Goal: Task Accomplishment & Management: Use online tool/utility

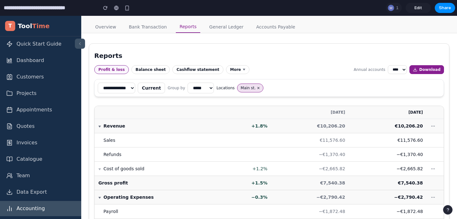
click at [421, 8] on span "Edit" at bounding box center [418, 8] width 8 height 6
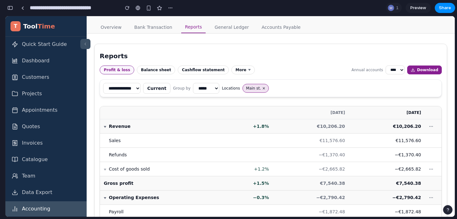
scroll to position [308, 0]
click at [389, 8] on div at bounding box center [391, 8] width 6 height 6
click at [389, 8] on div "Seen by Mark Holleman" at bounding box center [228, 109] width 457 height 219
click at [177, 7] on section "**********" at bounding box center [230, 8] width 450 height 16
click at [170, 7] on div "button" at bounding box center [170, 7] width 5 height 5
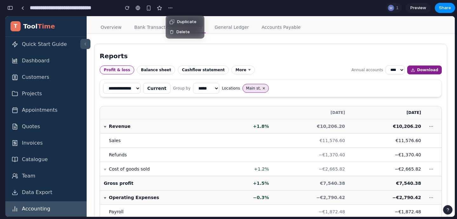
click at [187, 21] on span "Duplicate" at bounding box center [186, 22] width 19 height 6
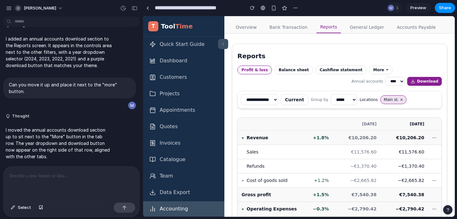
scroll to position [0, 0]
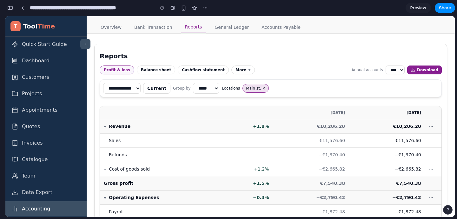
click at [10, 9] on div "button" at bounding box center [10, 8] width 6 height 4
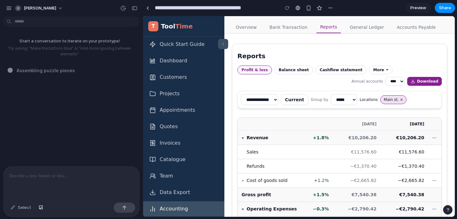
click at [65, 177] on p at bounding box center [71, 177] width 124 height 8
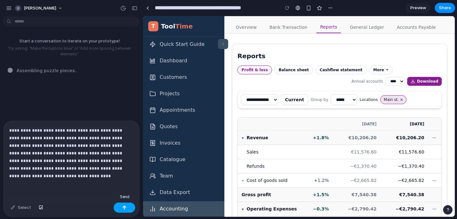
click at [126, 212] on button "button" at bounding box center [125, 208] width 22 height 10
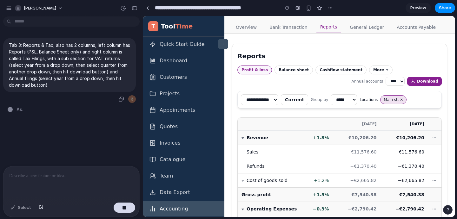
type input "**********"
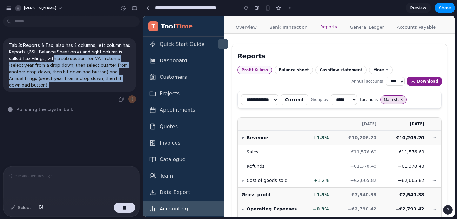
drag, startPoint x: 50, startPoint y: 85, endPoint x: 58, endPoint y: 62, distance: 24.6
click at [58, 62] on p "Tab 3: Reports & Tax, also has 2 columns, left column has Reports (P&L, Balance…" at bounding box center [69, 65] width 121 height 47
click at [57, 76] on p "Tab 3: Reports & Tax, also has 2 columns, left column has Reports (P&L, Balance…" at bounding box center [69, 65] width 121 height 47
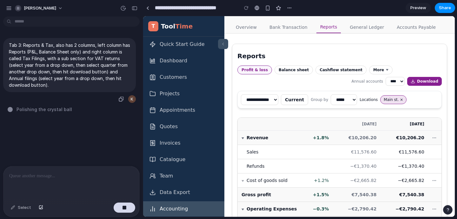
click at [53, 85] on p "Tab 3: Reports & Tax, also has 2 columns, left column has Reports (P&L, Balance…" at bounding box center [69, 65] width 121 height 47
click at [49, 85] on p "Tab 3: Reports & Tax, also has 2 columns, left column has Reports (P&L, Balance…" at bounding box center [69, 65] width 121 height 47
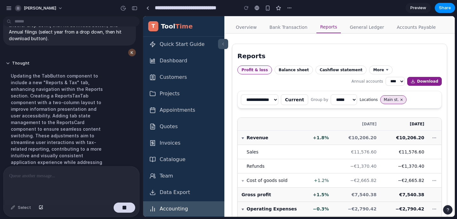
scroll to position [73, 0]
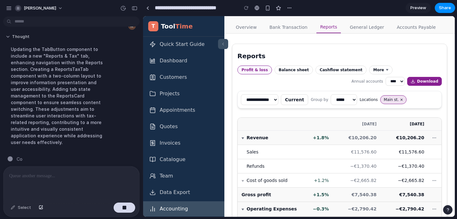
click at [8, 38] on button "Thought" at bounding box center [59, 36] width 106 height 5
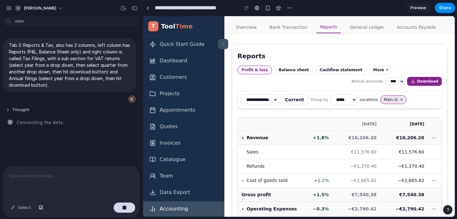
click at [20, 110] on button "Thought" at bounding box center [59, 110] width 106 height 5
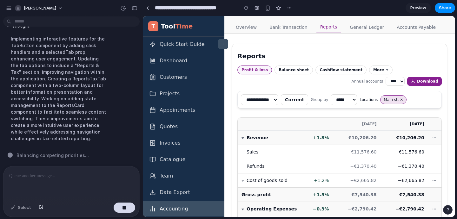
click at [223, 45] on icon at bounding box center [222, 44] width 1 height 3
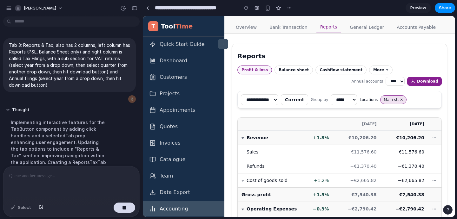
scroll to position [87, 0]
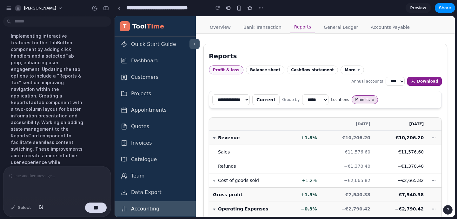
drag, startPoint x: 141, startPoint y: 56, endPoint x: 114, endPoint y: 56, distance: 27.6
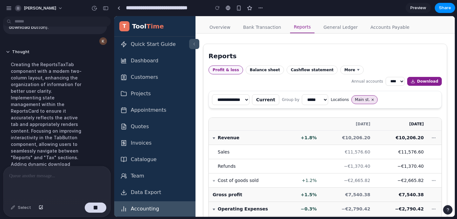
scroll to position [28, 0]
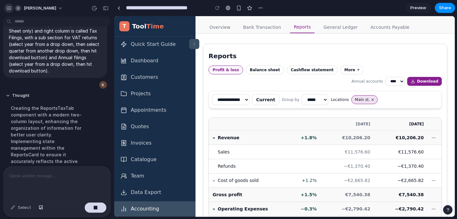
click at [9, 5] on button "button" at bounding box center [9, 8] width 10 height 10
click at [8, 7] on div "button" at bounding box center [9, 8] width 6 height 6
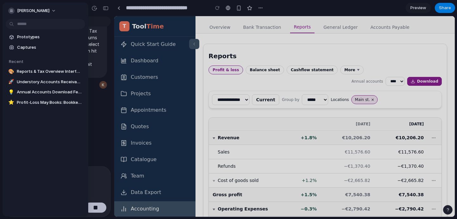
click at [91, 11] on div at bounding box center [228, 109] width 457 height 219
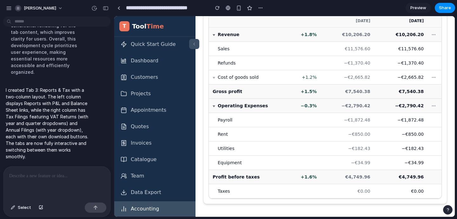
scroll to position [0, 0]
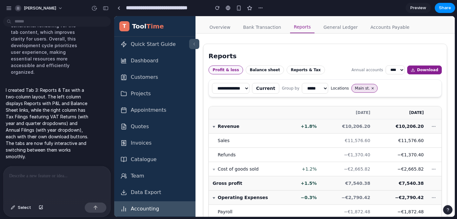
click at [264, 70] on button "Balance sheet" at bounding box center [264, 70] width 38 height 9
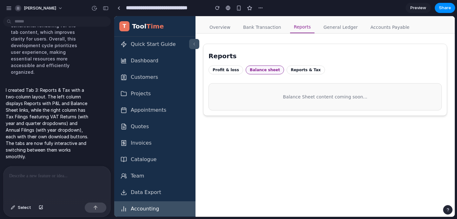
click at [291, 67] on button "Reports & Tax" at bounding box center [305, 70] width 38 height 9
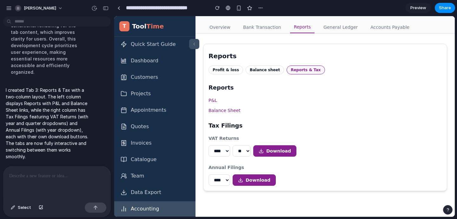
click at [224, 71] on button "Profit & loss" at bounding box center [225, 70] width 35 height 9
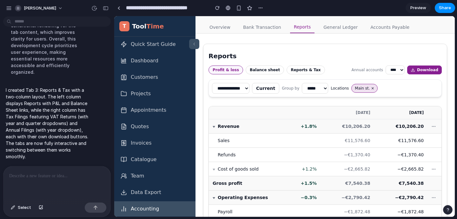
click at [304, 69] on button "Reports & Tax" at bounding box center [305, 70] width 38 height 9
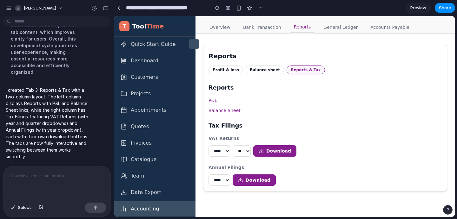
click at [218, 112] on link "Balance Sheet" at bounding box center [324, 111] width 233 height 6
click at [214, 96] on div "Reports P&L Balance Sheet" at bounding box center [324, 98] width 233 height 30
click at [213, 100] on link "P&L" at bounding box center [324, 100] width 233 height 6
click at [254, 70] on button "Balance sheet" at bounding box center [264, 70] width 38 height 9
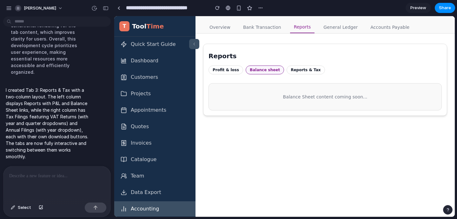
click at [220, 73] on button "Profit & loss" at bounding box center [225, 70] width 35 height 9
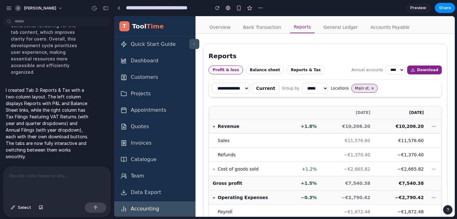
click at [262, 69] on button "Balance sheet" at bounding box center [264, 70] width 38 height 9
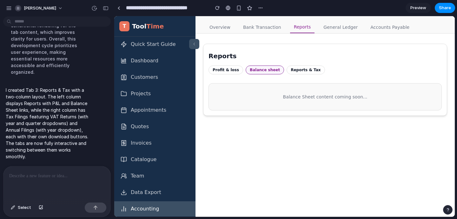
click at [300, 71] on button "Reports & Tax" at bounding box center [305, 70] width 38 height 9
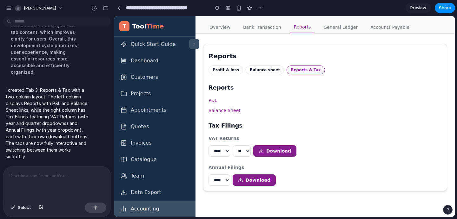
click at [260, 71] on button "Balance sheet" at bounding box center [264, 70] width 38 height 9
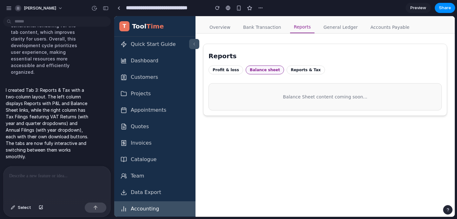
click at [221, 70] on button "Profit & loss" at bounding box center [225, 70] width 35 height 9
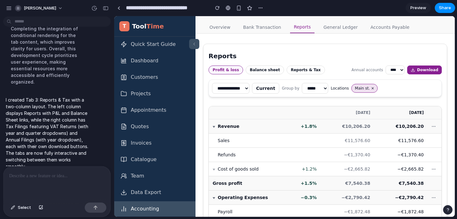
scroll to position [220, 0]
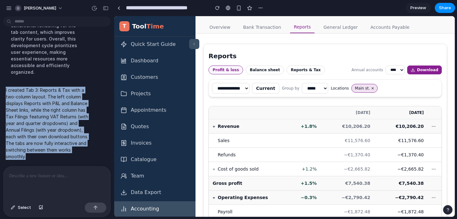
drag, startPoint x: 73, startPoint y: 153, endPoint x: 5, endPoint y: 85, distance: 96.4
click at [5, 85] on div "I created Tab 3: Reports & Tax with a two-column layout. The left column displa…" at bounding box center [47, 123] width 88 height 81
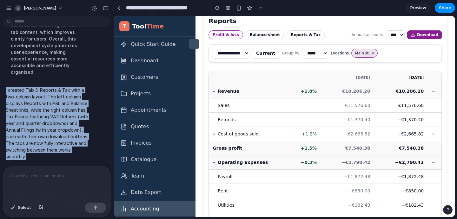
scroll to position [34, 0]
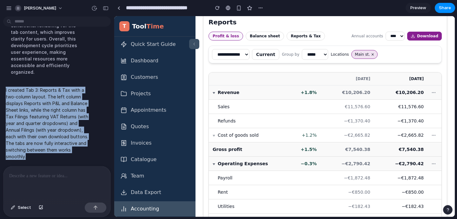
click at [81, 155] on p "I created Tab 3: Reports & Tax with a two-column layout. The left column displa…" at bounding box center [47, 123] width 83 height 73
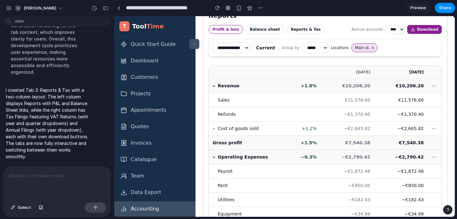
scroll to position [10, 0]
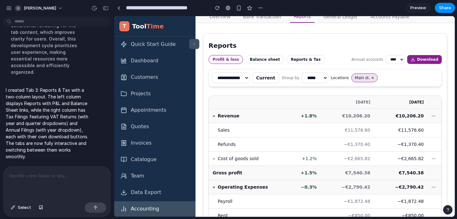
click at [298, 59] on button "Reports & Tax" at bounding box center [305, 59] width 38 height 9
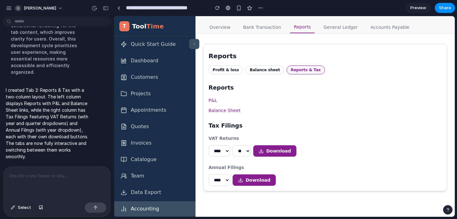
click at [205, 50] on div "Reports Profit & loss Balance sheet Reports & Tax Reports P&L Balance Sheet Tax…" at bounding box center [324, 119] width 243 height 145
drag, startPoint x: 209, startPoint y: 125, endPoint x: 244, endPoint y: 125, distance: 34.9
click at [244, 125] on h3 "Tax Filings" at bounding box center [324, 125] width 233 height 9
click at [40, 173] on p at bounding box center [55, 177] width 93 height 8
click at [218, 130] on h3 "Tax Filings" at bounding box center [324, 125] width 233 height 9
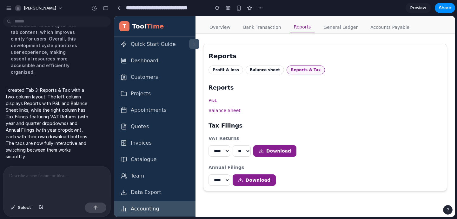
click at [54, 182] on div at bounding box center [56, 184] width 107 height 34
click at [225, 68] on button "Profit & loss" at bounding box center [225, 70] width 35 height 9
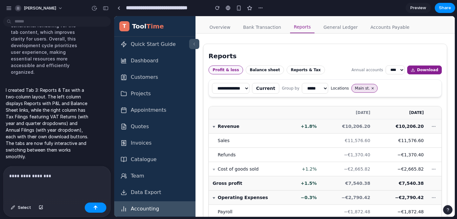
click at [82, 182] on div "**********" at bounding box center [56, 184] width 107 height 34
click at [295, 71] on button "Reports & Tax" at bounding box center [305, 70] width 38 height 9
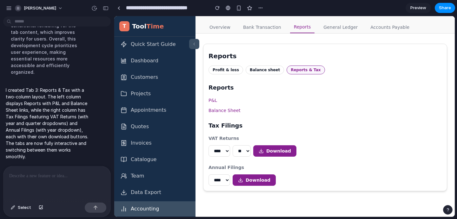
click at [213, 102] on link "P&L" at bounding box center [324, 100] width 233 height 6
